Goal: Task Accomplishment & Management: Manage account settings

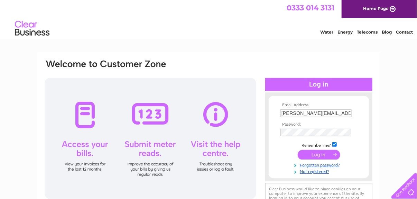
click at [311, 153] on input "submit" at bounding box center [319, 155] width 43 height 10
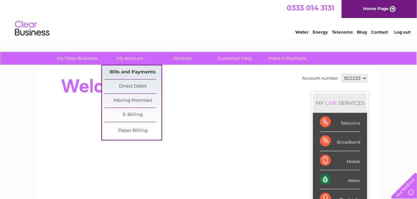
click at [125, 70] on link "Bills and Payments" at bounding box center [132, 72] width 57 height 14
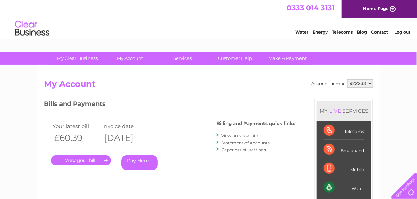
click at [83, 159] on link "." at bounding box center [81, 160] width 60 height 10
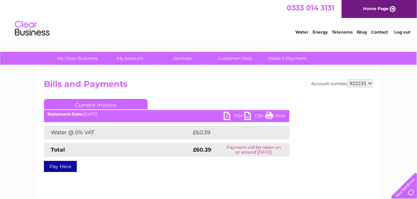
click at [230, 116] on link "PDF" at bounding box center [234, 117] width 21 height 10
click at [228, 116] on link "PDF" at bounding box center [234, 117] width 21 height 10
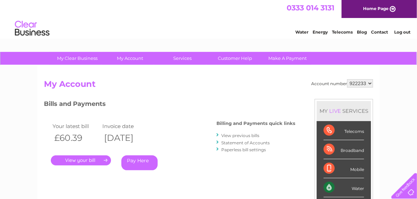
click at [402, 31] on link "Log out" at bounding box center [402, 31] width 16 height 5
